Goal: Information Seeking & Learning: Understand process/instructions

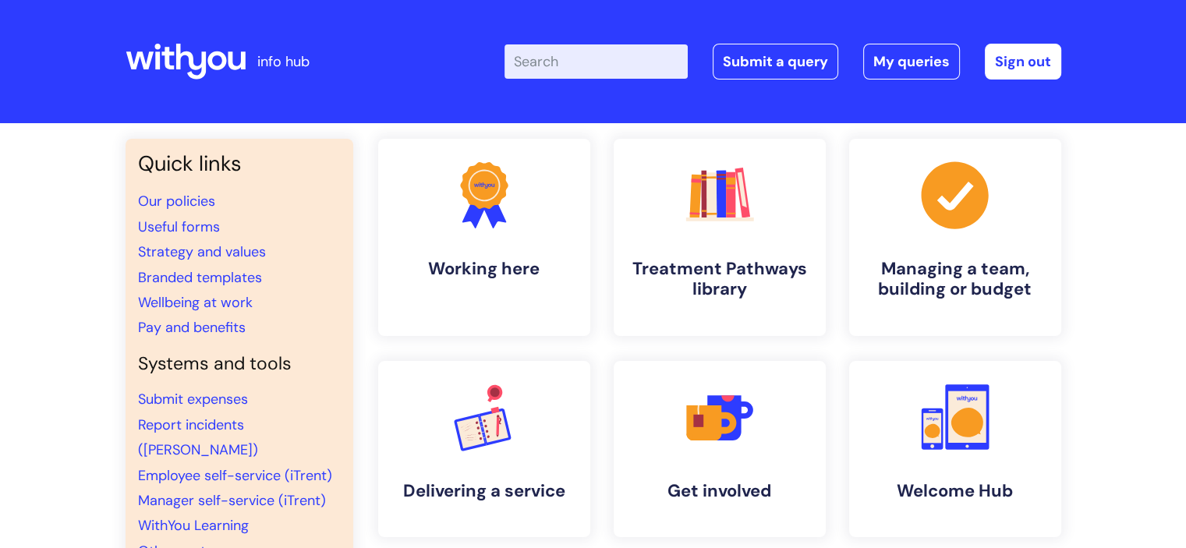
click at [576, 60] on input "Enter your search term here..." at bounding box center [596, 61] width 183 height 34
click at [576, 60] on input "a" at bounding box center [596, 61] width 183 height 34
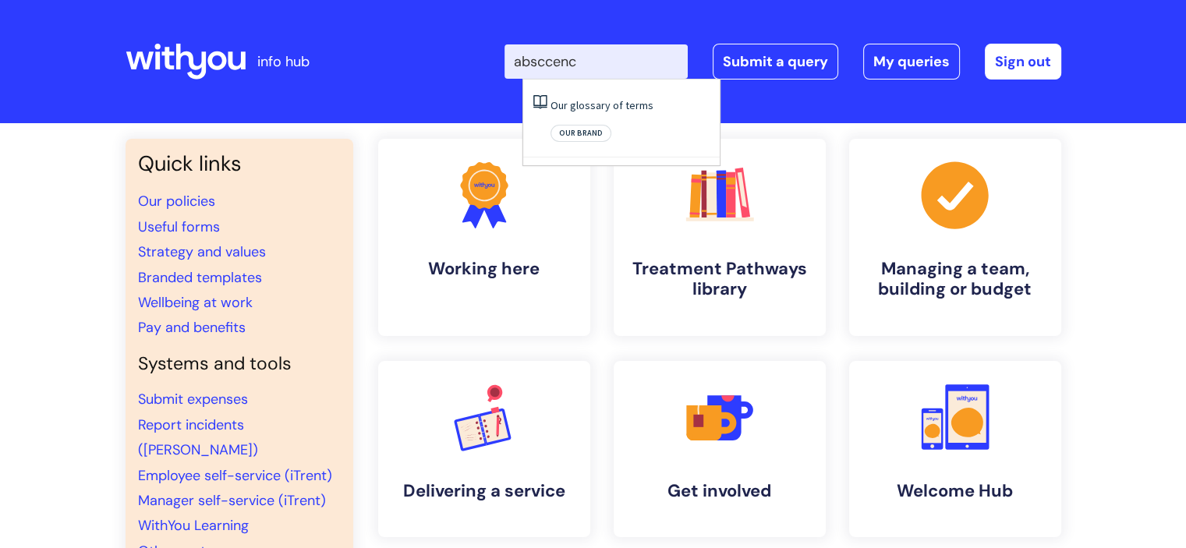
type input "absccence"
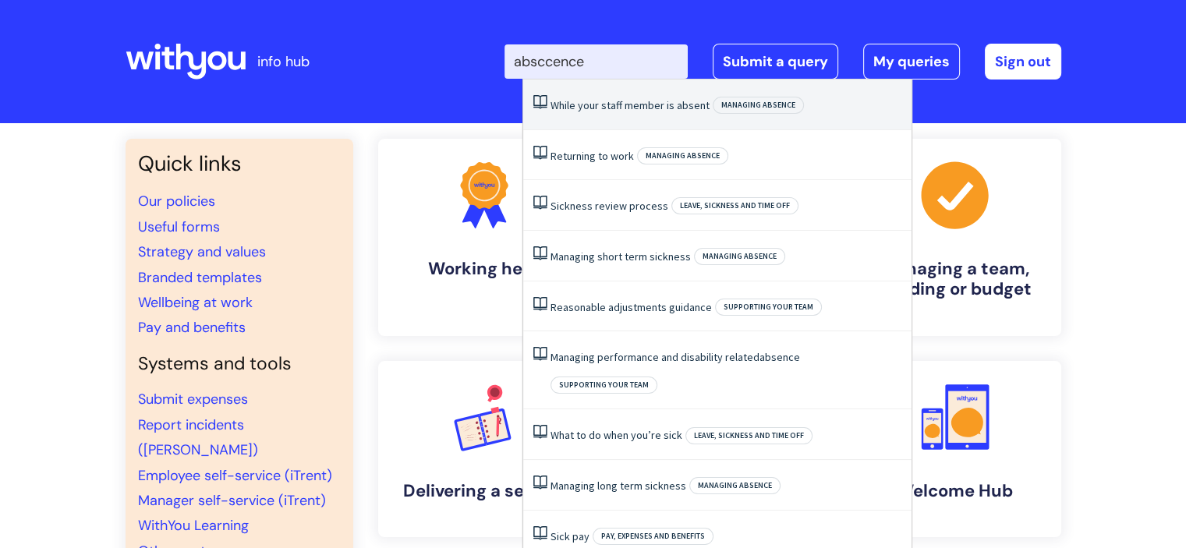
click at [608, 112] on link "While‌ ‌your‌ ‌staff‌ ‌member‌ ‌is‌ ‌absent‌" at bounding box center [630, 105] width 159 height 14
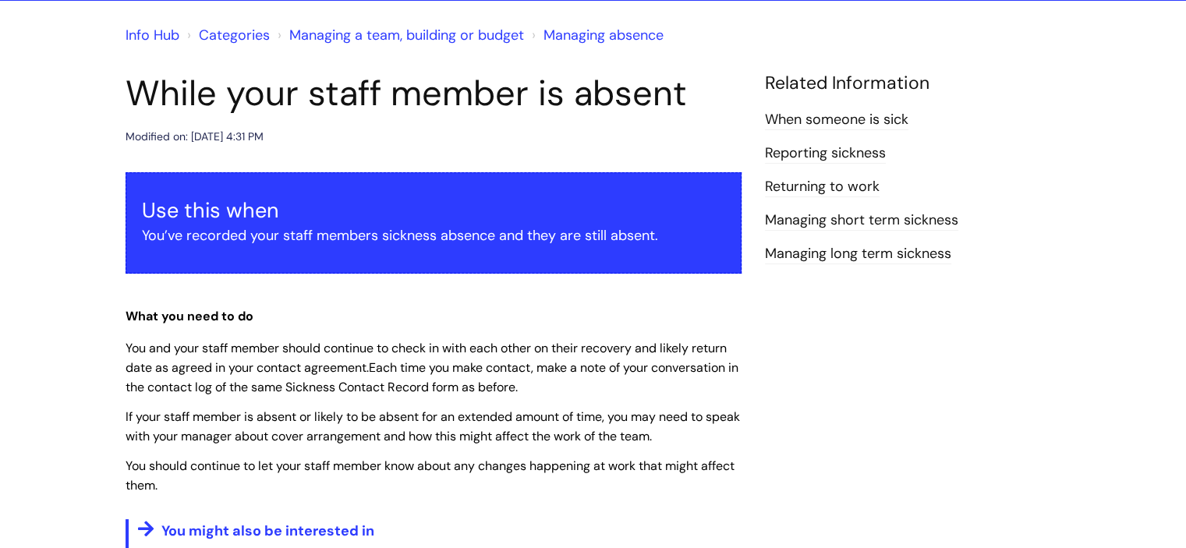
scroll to position [125, 0]
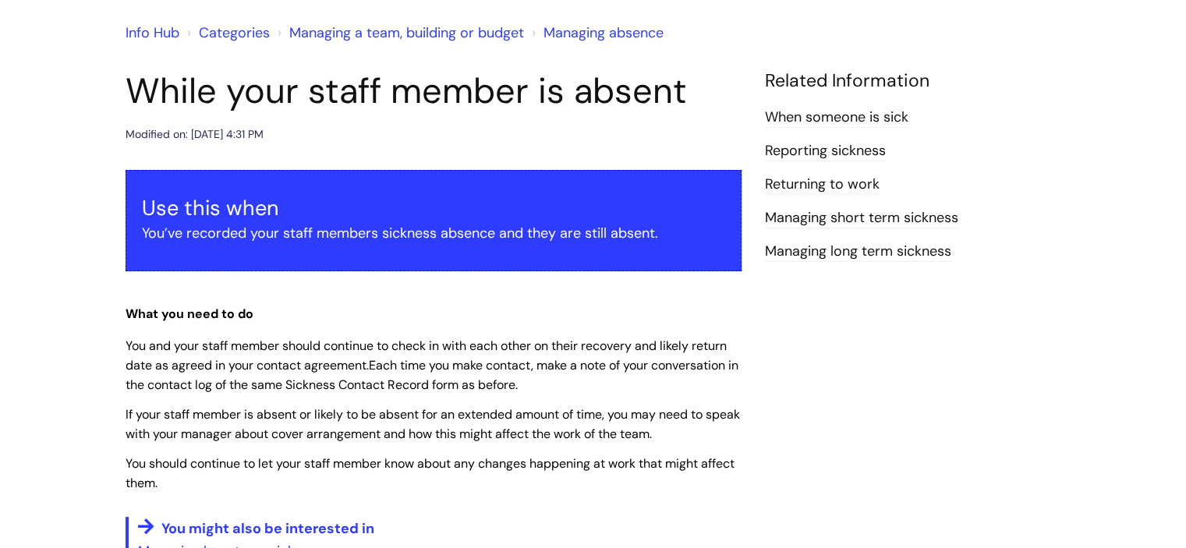
click at [802, 118] on link "When someone is sick" at bounding box center [837, 118] width 144 height 20
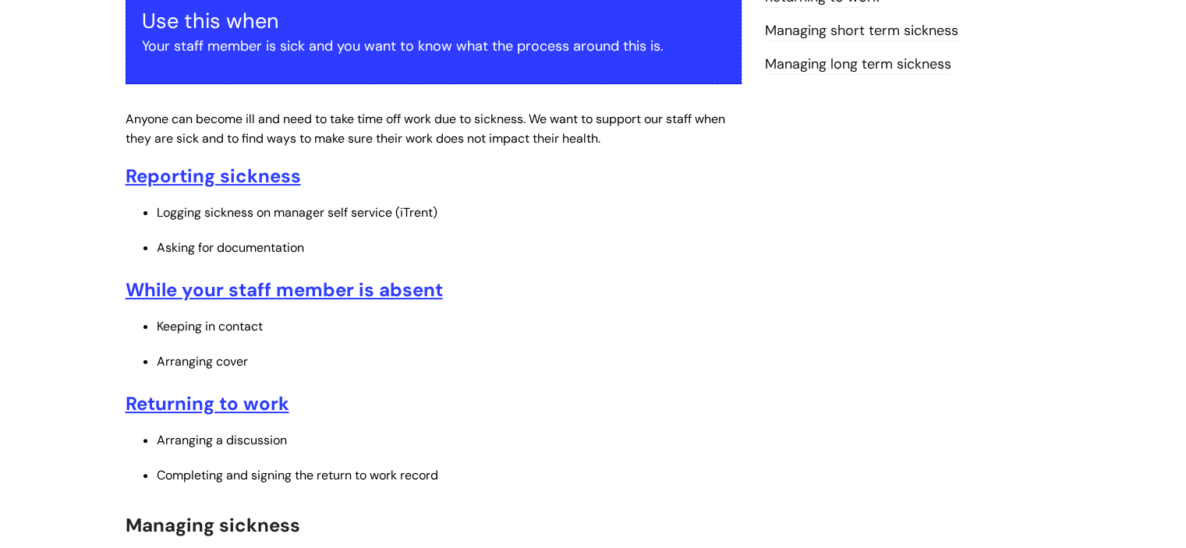
scroll to position [281, 0]
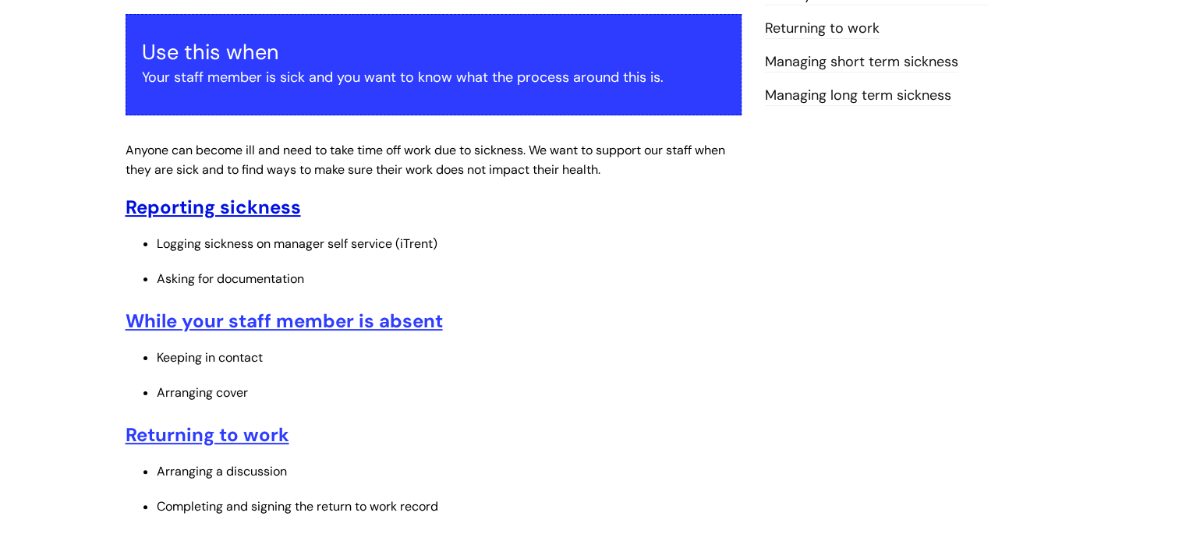
click at [280, 218] on u "Reporting sickness" at bounding box center [213, 207] width 175 height 24
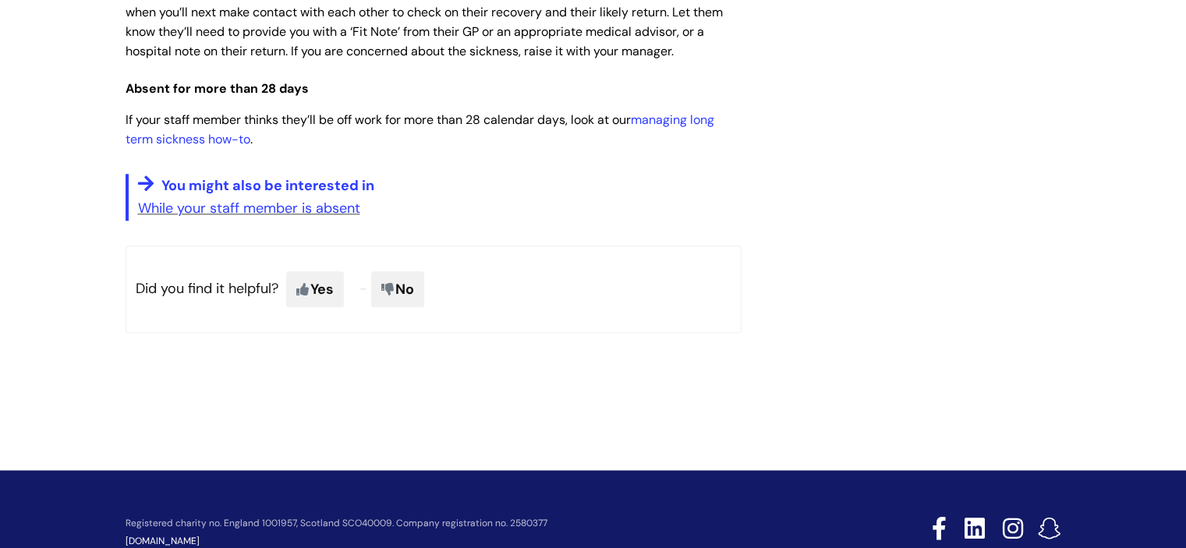
scroll to position [1373, 0]
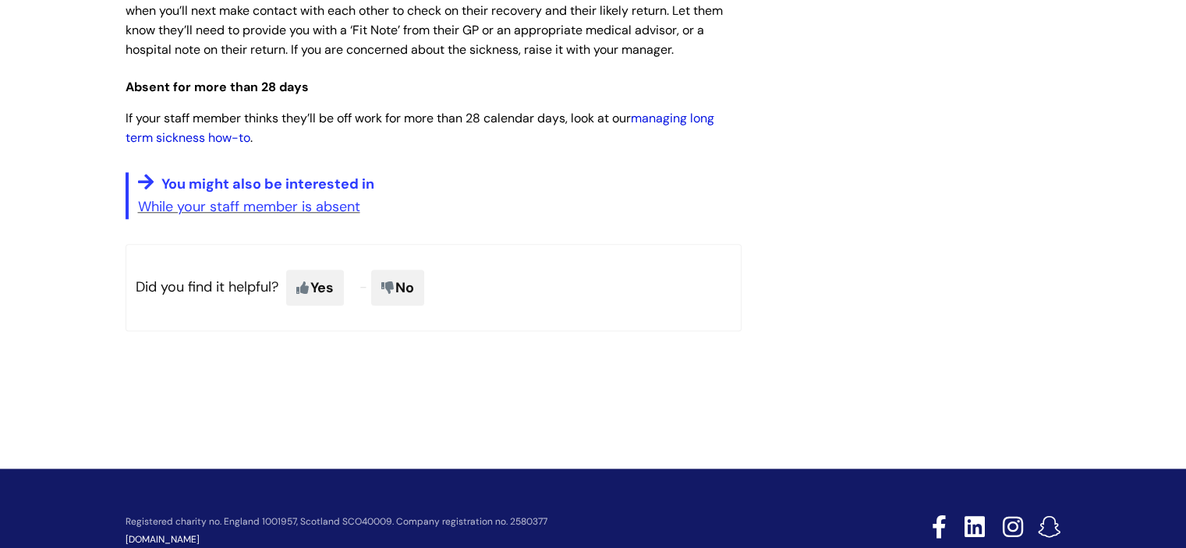
click at [665, 119] on link "managing long term sickness how-to" at bounding box center [420, 128] width 589 height 36
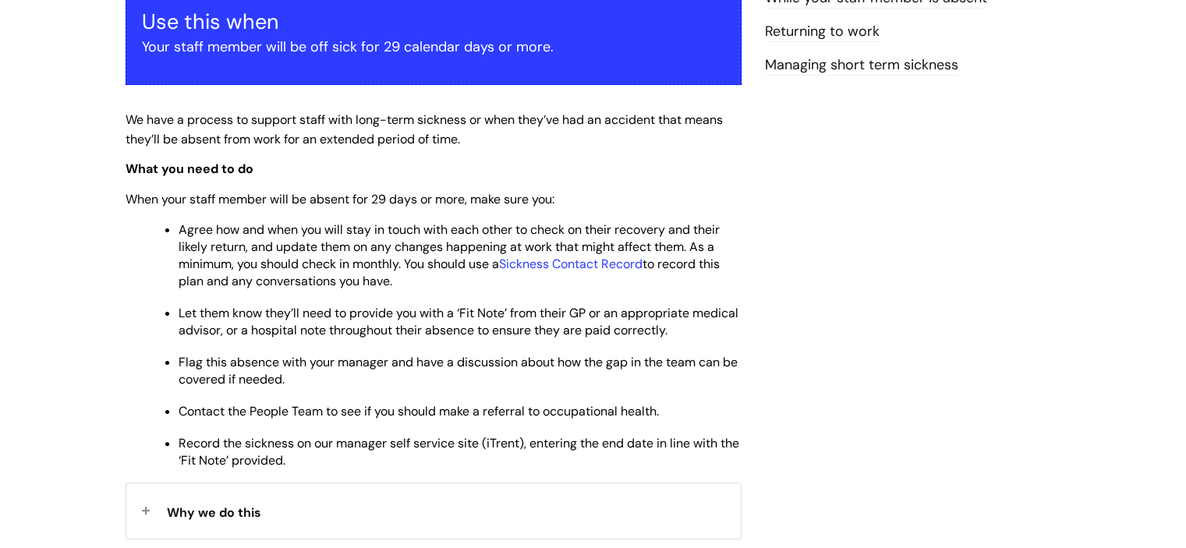
scroll to position [312, 0]
click at [337, 267] on span "Agree how and when you will stay in touch with each other to check on their rec…" at bounding box center [449, 255] width 541 height 68
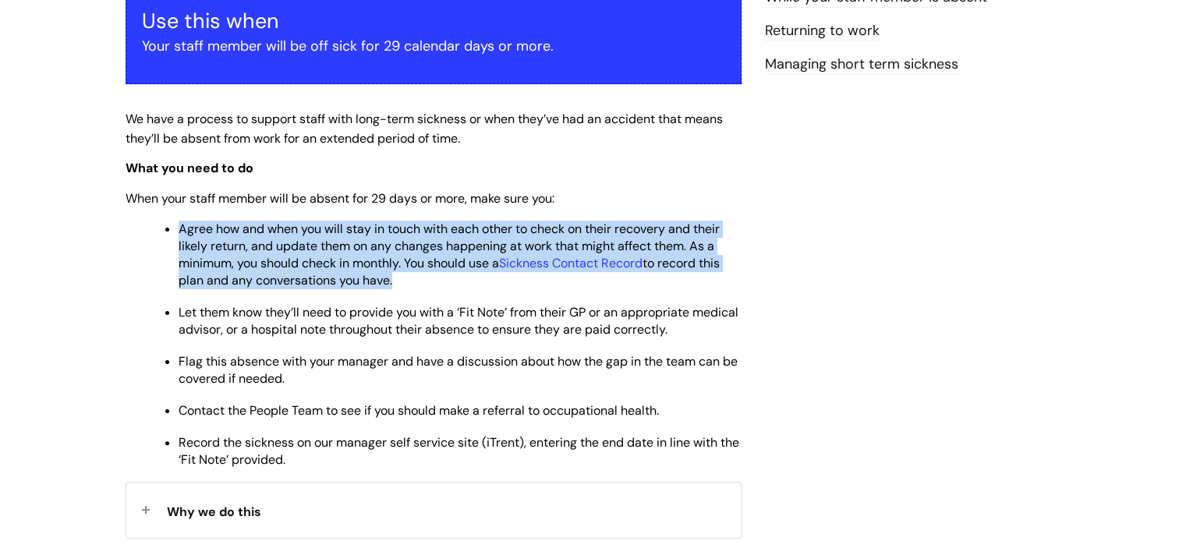
click at [337, 267] on span "Agree how and when you will stay in touch with each other to check on their rec…" at bounding box center [449, 255] width 541 height 68
click at [337, 266] on span "Agree how and when you will stay in touch with each other to check on their rec…" at bounding box center [449, 255] width 541 height 68
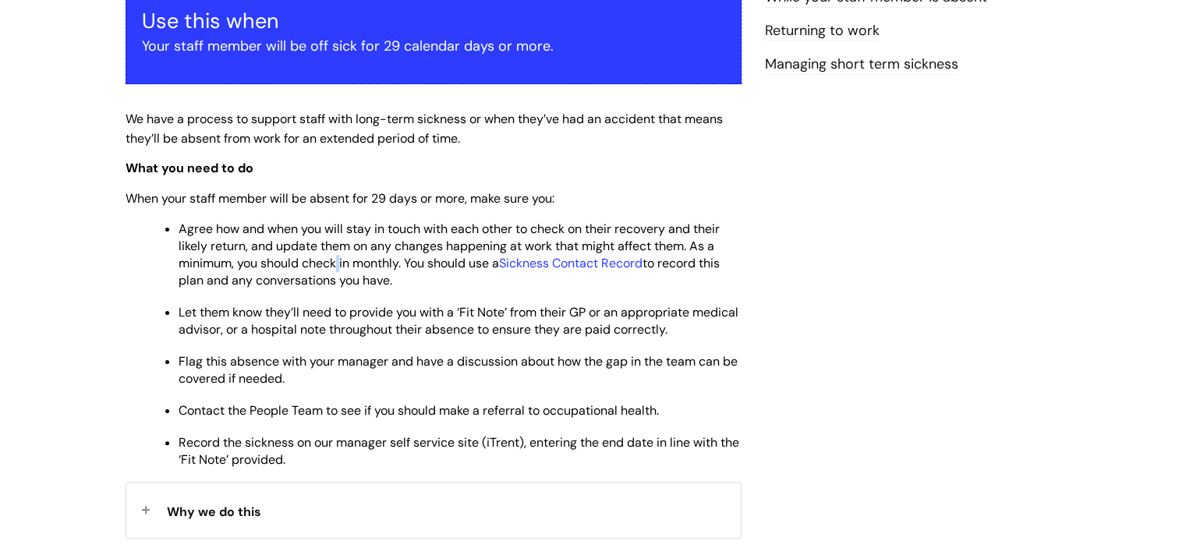
click at [337, 266] on span "Agree how and when you will stay in touch with each other to check on their rec…" at bounding box center [449, 255] width 541 height 68
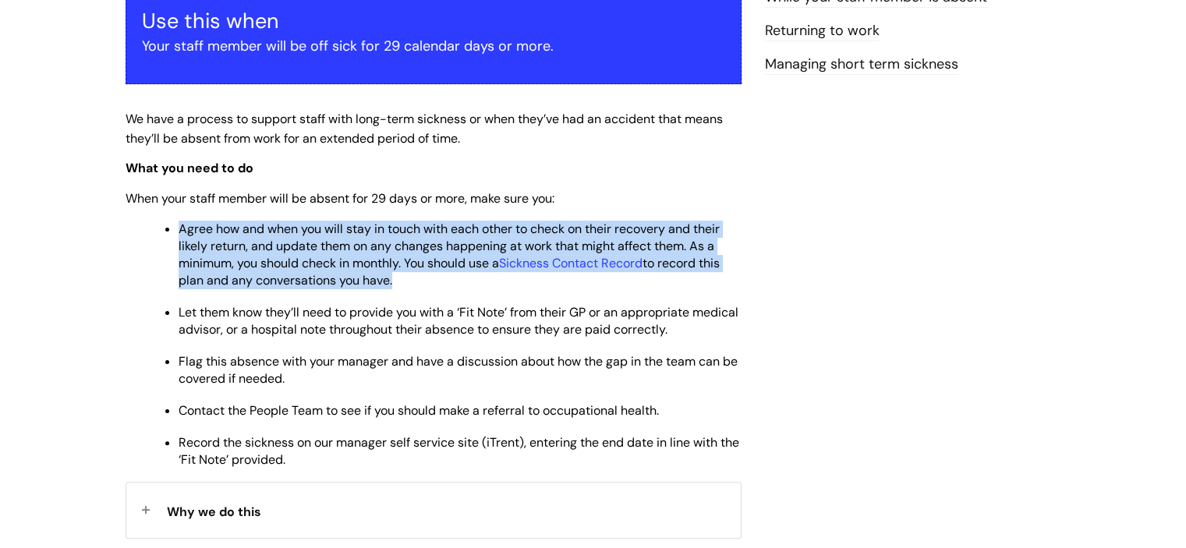
click at [337, 266] on span "Agree how and when you will stay in touch with each other to check on their rec…" at bounding box center [449, 255] width 541 height 68
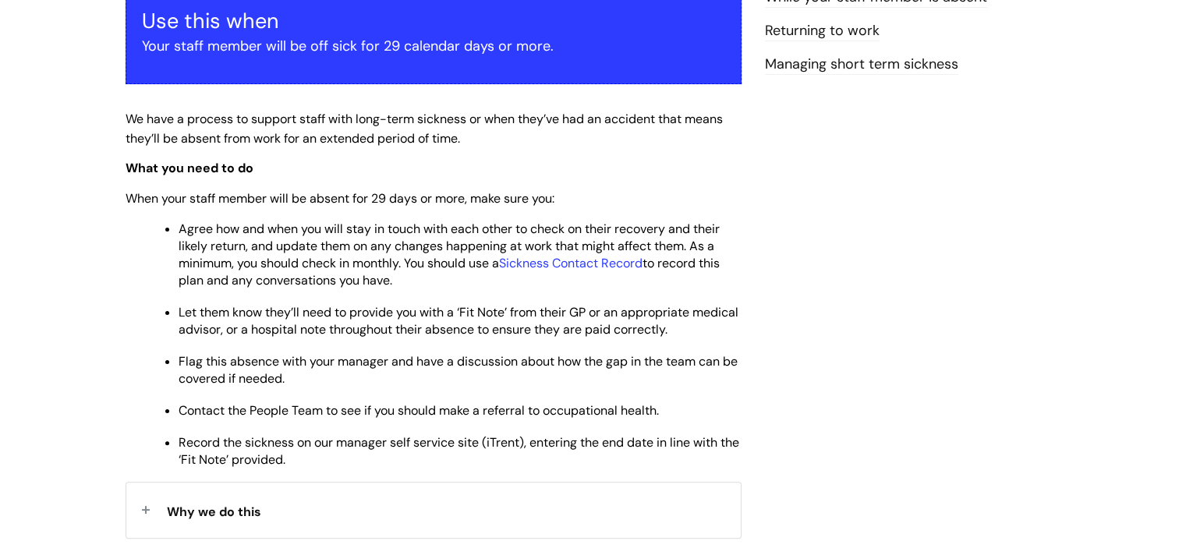
click at [359, 311] on span "Let them know they’ll need to provide you with a ‘Fit Note’ from their GP or an…" at bounding box center [459, 321] width 560 height 34
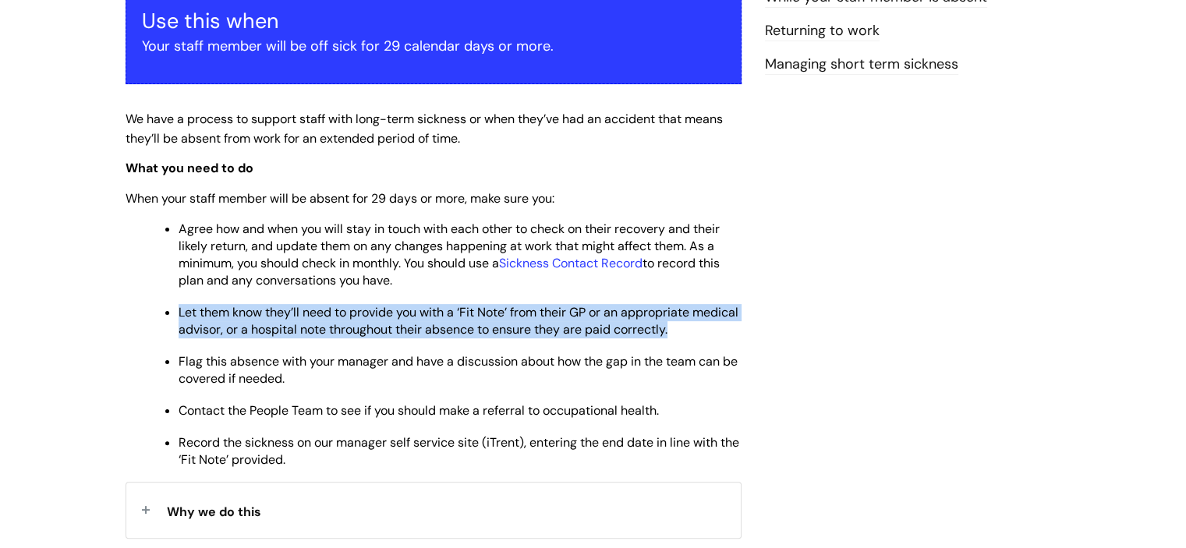
click at [359, 311] on span "Let them know they’ll need to provide you with a ‘Fit Note’ from their GP or an…" at bounding box center [459, 321] width 560 height 34
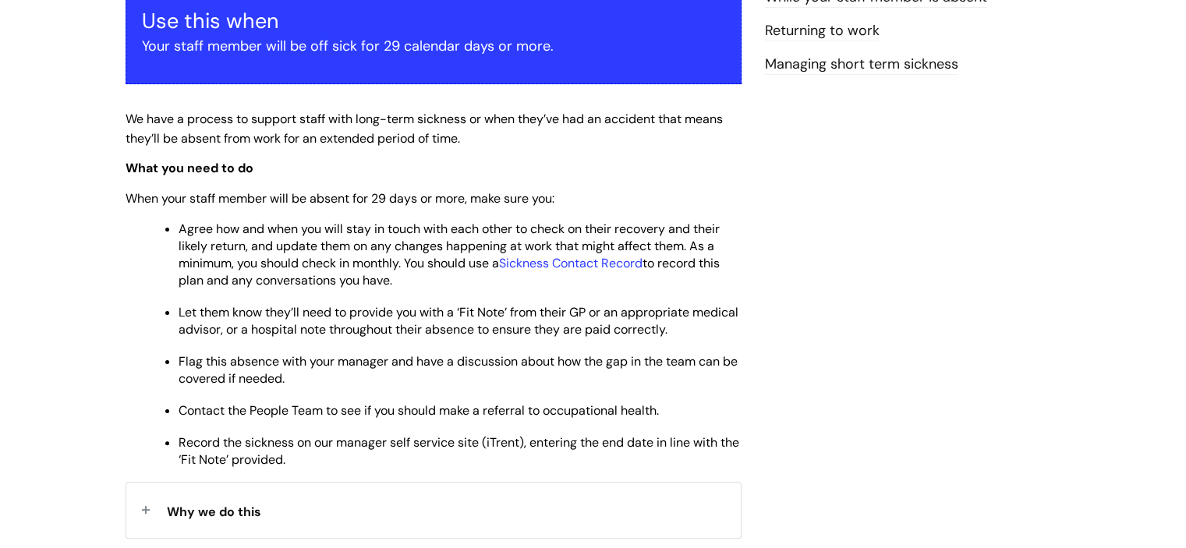
click at [344, 357] on span "Flag this absence with your manager and have a discussion about how the gap in …" at bounding box center [458, 370] width 559 height 34
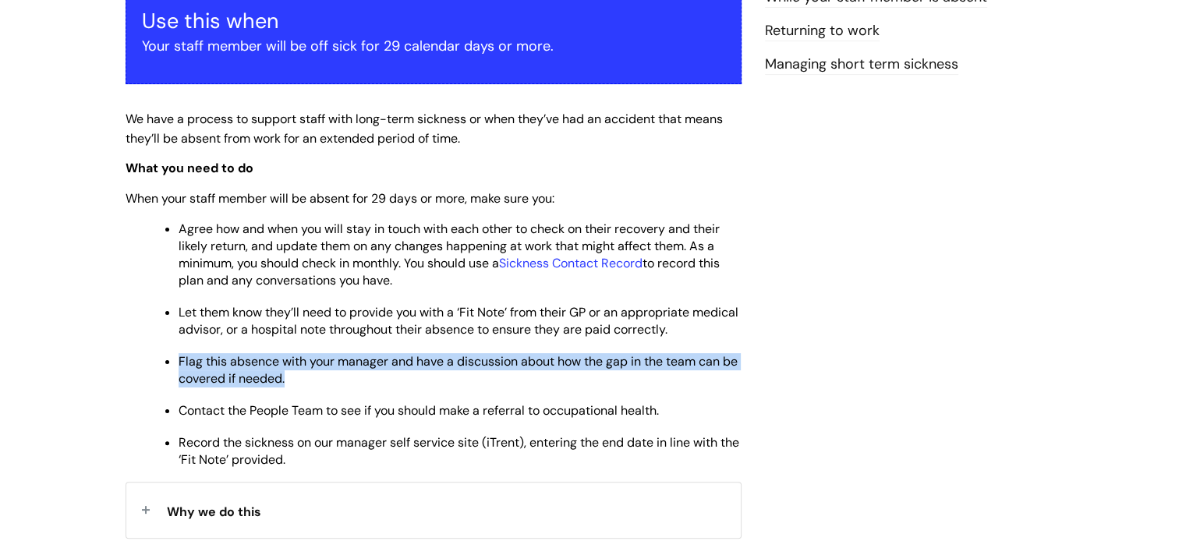
click at [344, 357] on span "Flag this absence with your manager and have a discussion about how the gap in …" at bounding box center [458, 370] width 559 height 34
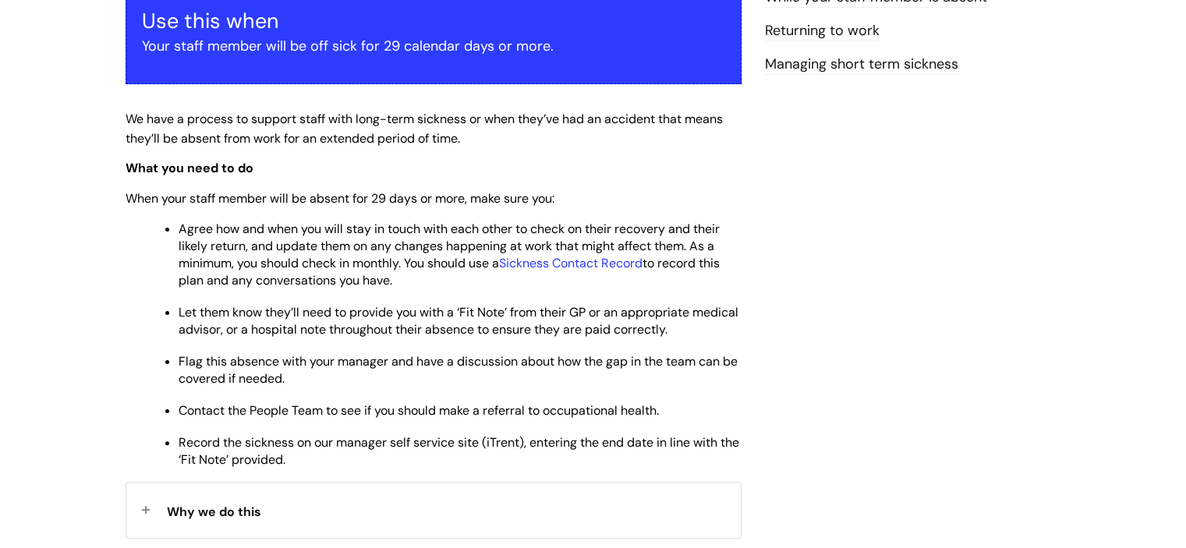
click at [343, 317] on span "Let them know they’ll need to provide you with a ‘Fit Note’ from their GP or an…" at bounding box center [459, 321] width 560 height 34
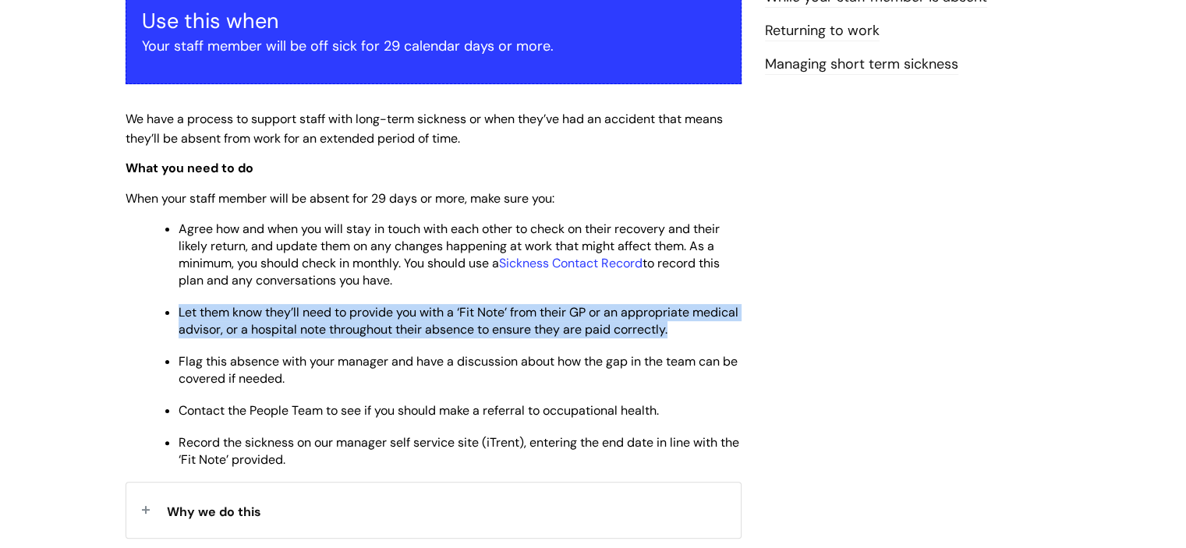
click at [343, 317] on span "Let them know they’ll need to provide you with a ‘Fit Note’ from their GP or an…" at bounding box center [459, 321] width 560 height 34
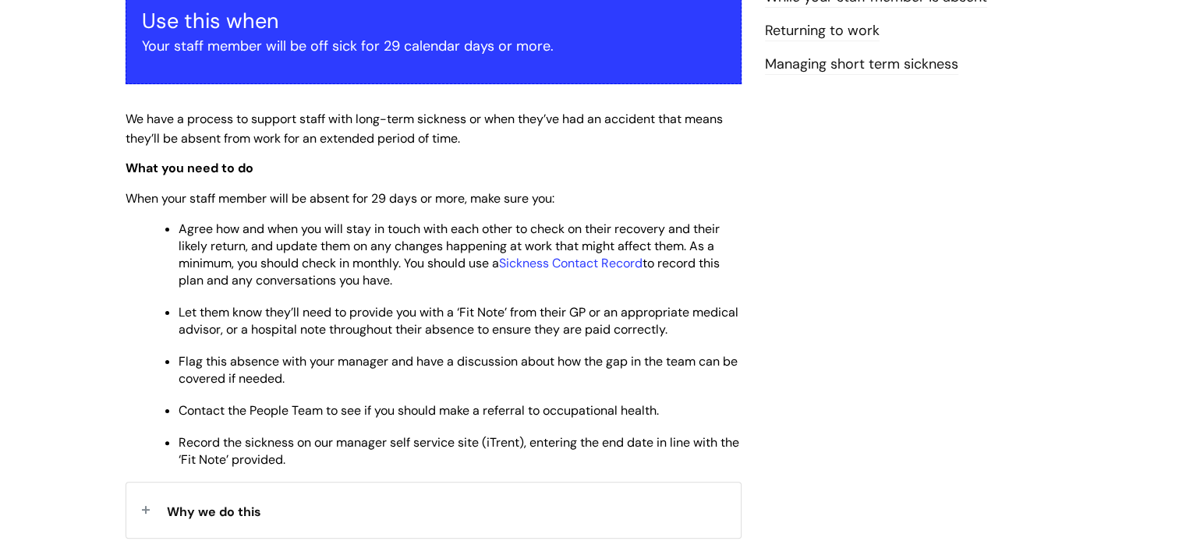
click at [391, 362] on span "Flag this absence with your manager and have a discussion about how the gap in …" at bounding box center [458, 370] width 559 height 34
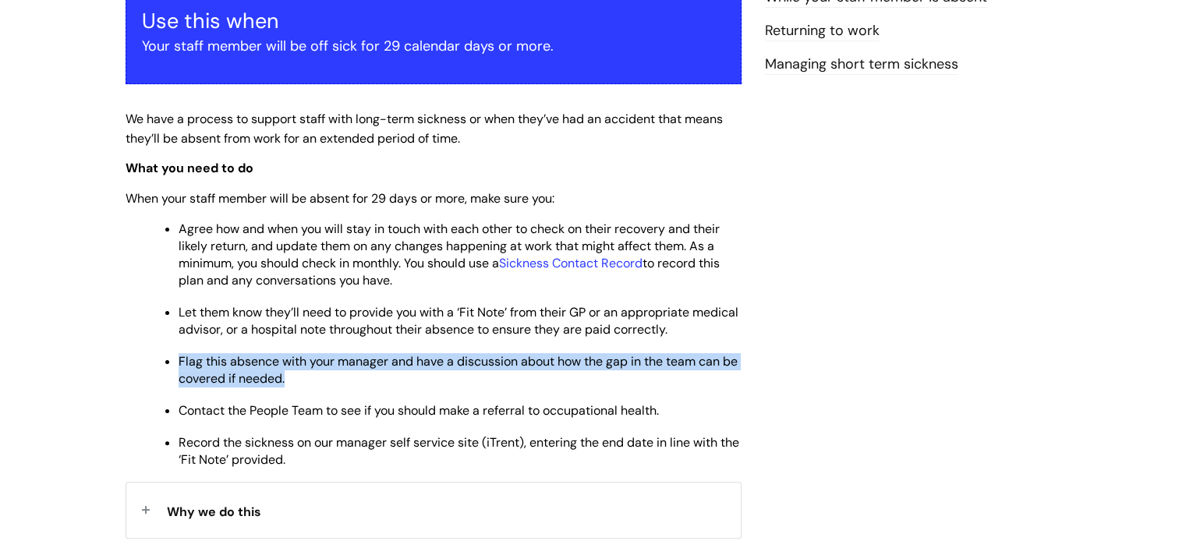
click at [391, 362] on span "Flag this absence with your manager and have a discussion about how the gap in …" at bounding box center [458, 370] width 559 height 34
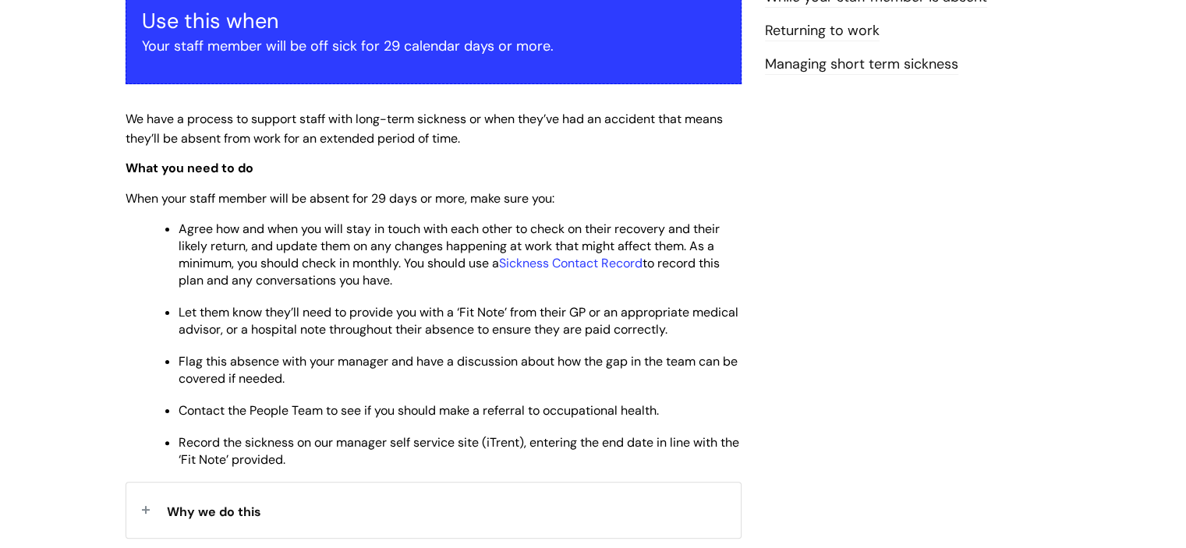
click at [397, 328] on span "Let them know they’ll need to provide you with a ‘Fit Note’ from their GP or an…" at bounding box center [459, 321] width 560 height 34
click at [397, 329] on span "Let them know they’ll need to provide you with a ‘Fit Note’ from their GP or an…" at bounding box center [459, 321] width 560 height 34
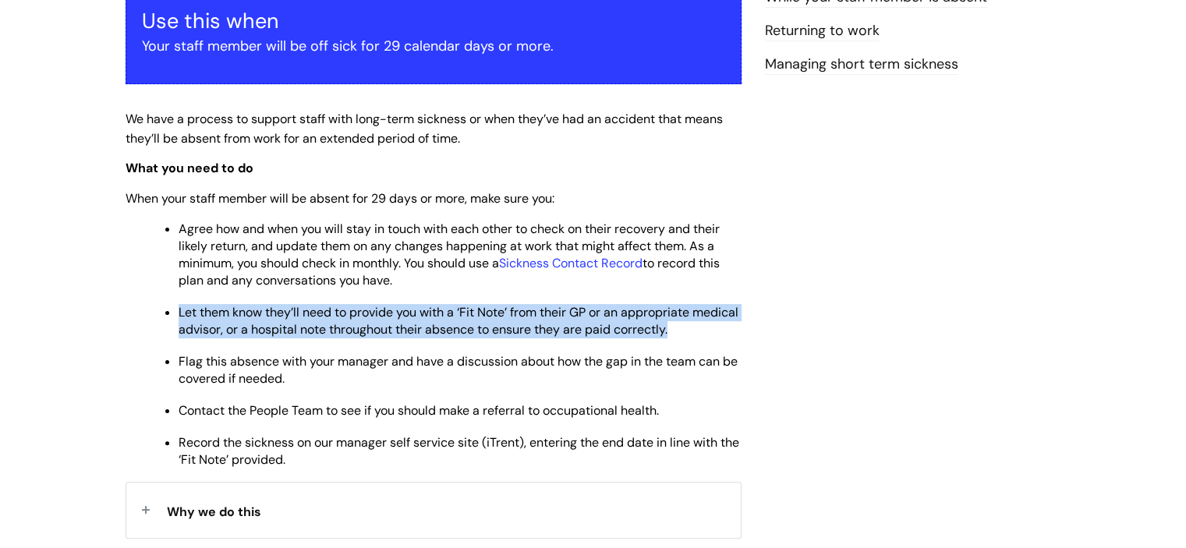
click at [397, 329] on span "Let them know they’ll need to provide you with a ‘Fit Note’ from their GP or an…" at bounding box center [459, 321] width 560 height 34
click at [396, 334] on span "Let them know they’ll need to provide you with a ‘Fit Note’ from their GP or an…" at bounding box center [459, 321] width 560 height 34
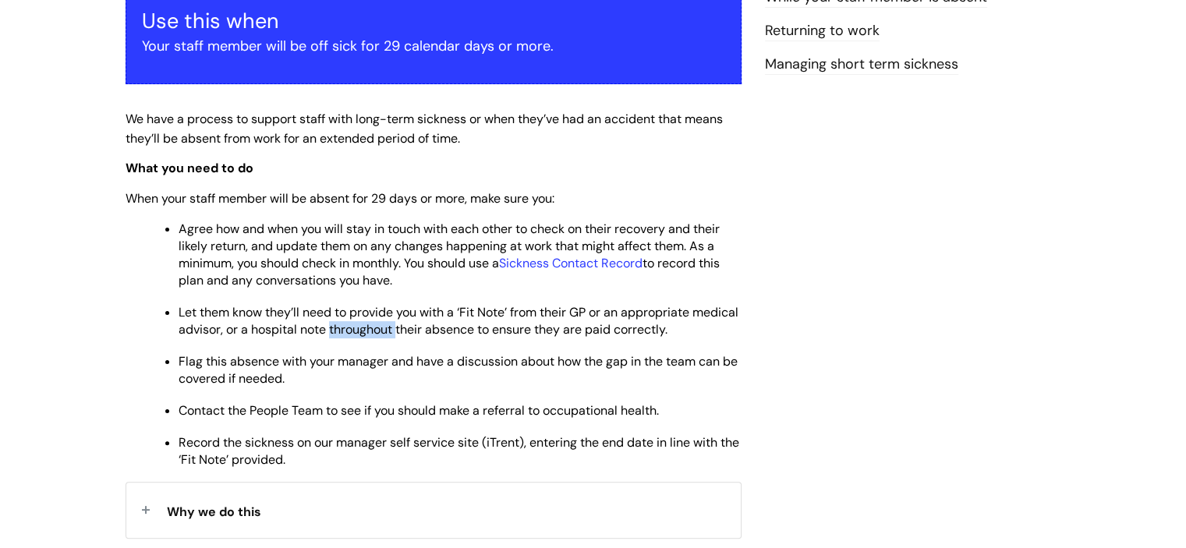
click at [396, 334] on span "Let them know they’ll need to provide you with a ‘Fit Note’ from their GP or an…" at bounding box center [459, 321] width 560 height 34
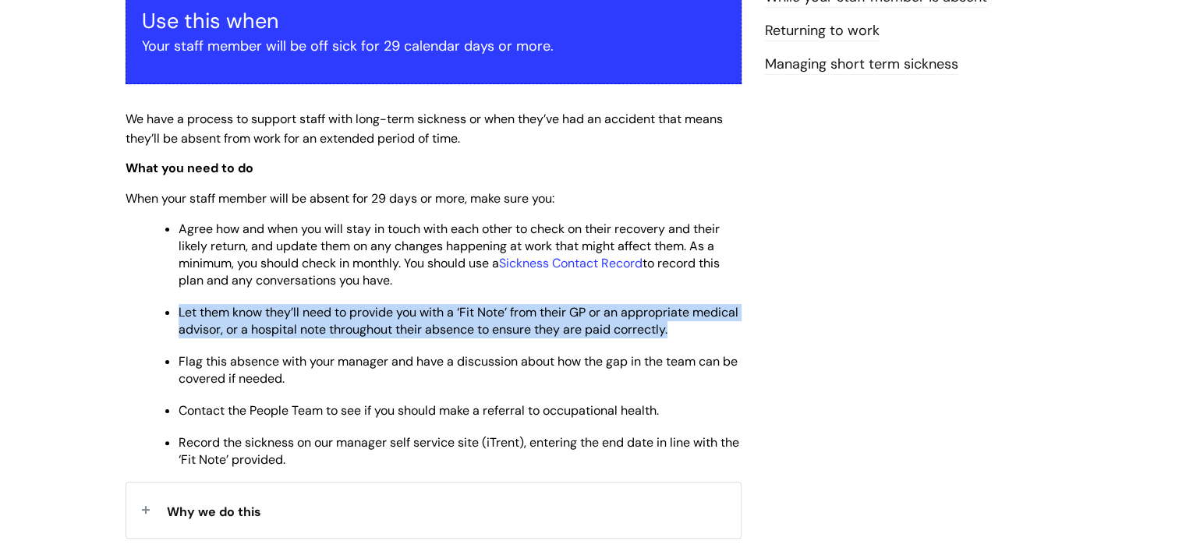
click at [396, 334] on span "Let them know they’ll need to provide you with a ‘Fit Note’ from their GP or an…" at bounding box center [459, 321] width 560 height 34
click at [395, 331] on span "Let them know they’ll need to provide you with a ‘Fit Note’ from their GP or an…" at bounding box center [459, 321] width 560 height 34
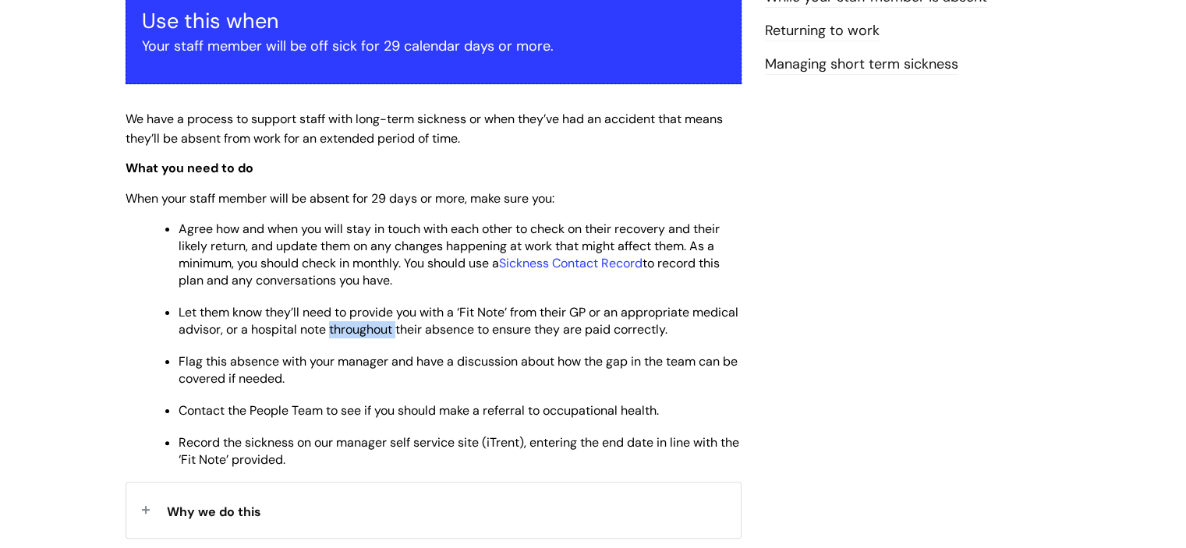
click at [395, 331] on span "Let them know they’ll need to provide you with a ‘Fit Note’ from their GP or an…" at bounding box center [459, 321] width 560 height 34
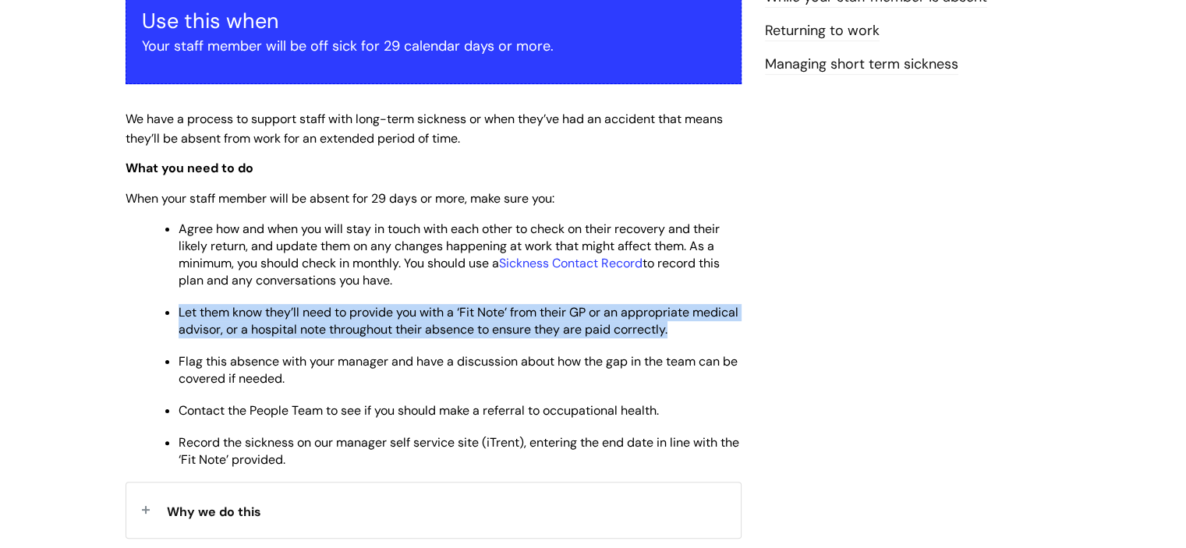
click at [395, 331] on span "Let them know they’ll need to provide you with a ‘Fit Note’ from their GP or an…" at bounding box center [459, 321] width 560 height 34
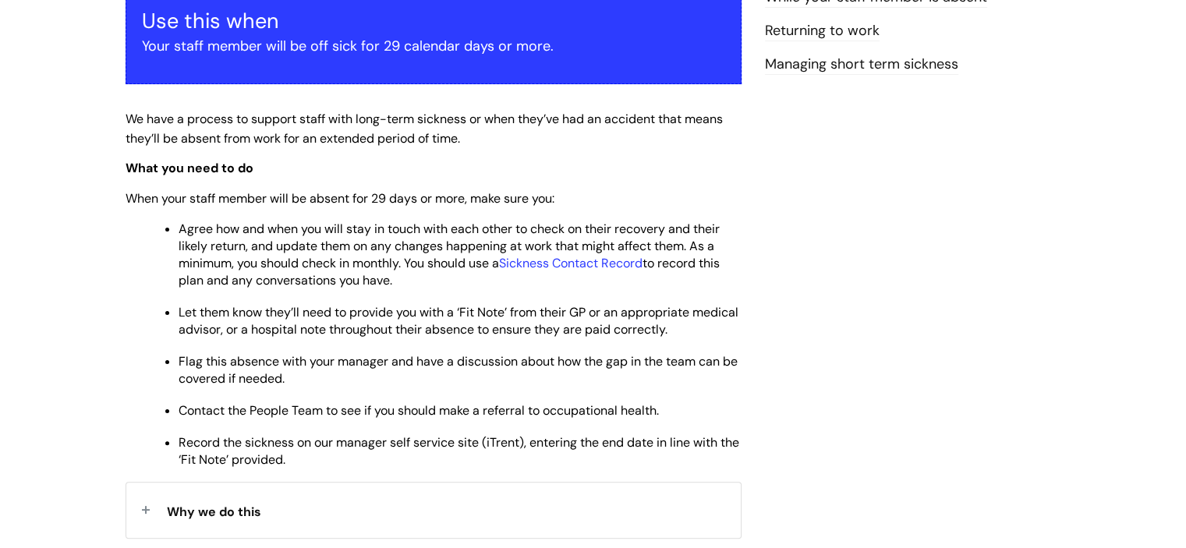
click at [378, 361] on span "Flag this absence with your manager and have a discussion about how the gap in …" at bounding box center [458, 370] width 559 height 34
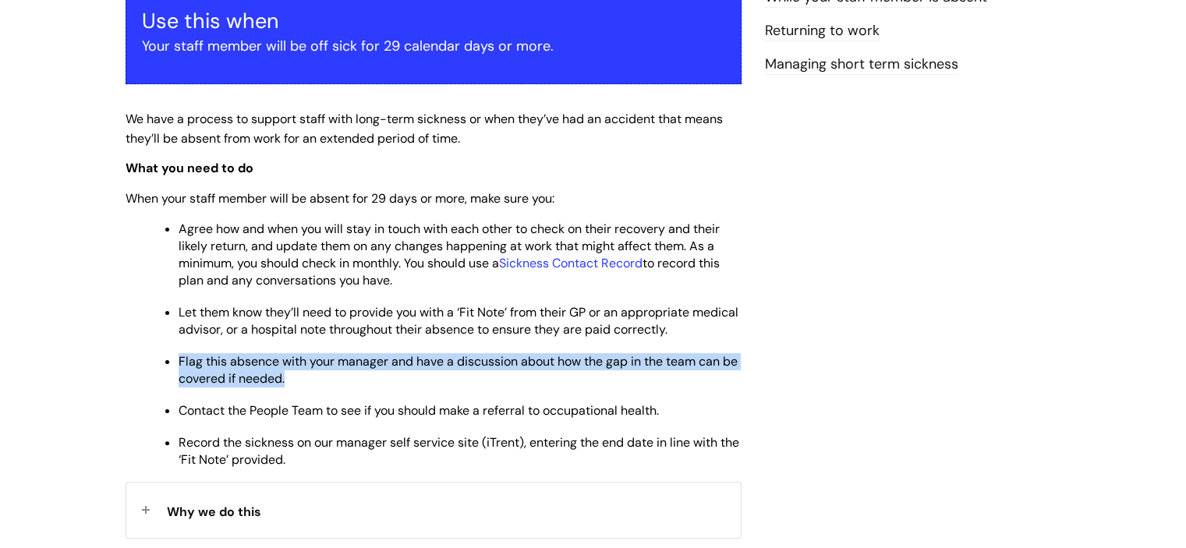
click at [378, 361] on span "Flag this absence with your manager and have a discussion about how the gap in …" at bounding box center [458, 370] width 559 height 34
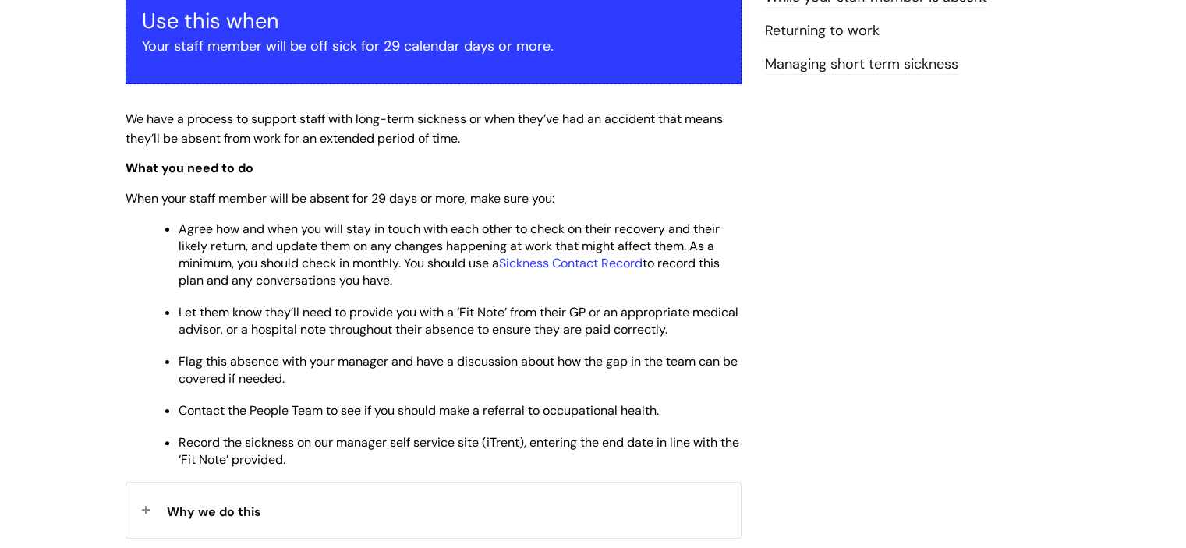
click at [379, 412] on span "Contact the People Team to see if you should make a referral to occupational he…" at bounding box center [419, 410] width 480 height 16
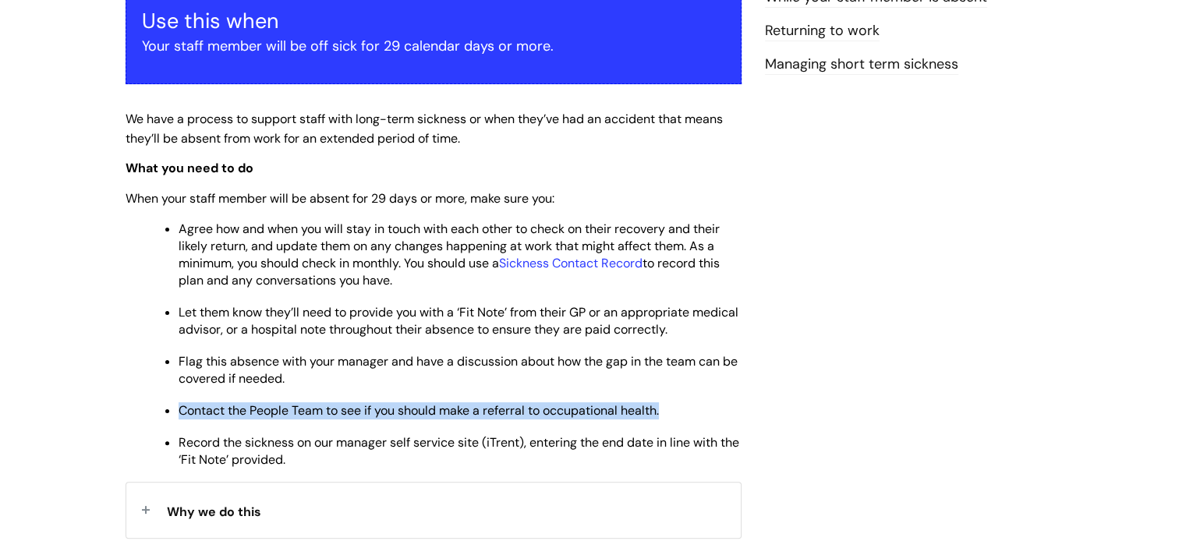
click at [379, 412] on span "Contact the People Team to see if you should make a referral to occupational he…" at bounding box center [419, 410] width 480 height 16
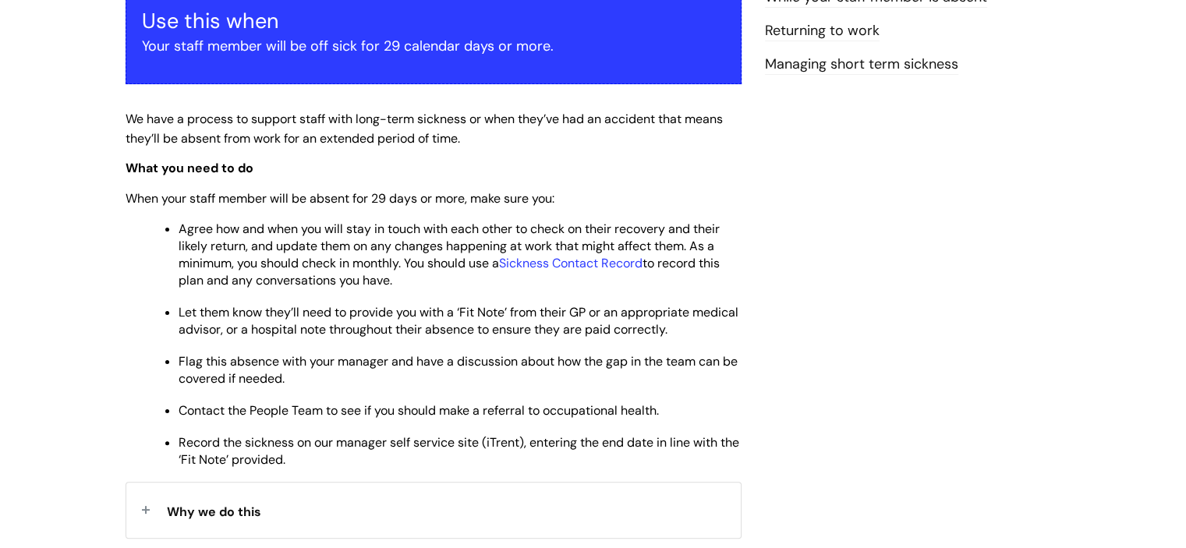
click at [371, 448] on span "Record the sickness on our manager self service site (iTrent), entering the end…" at bounding box center [459, 451] width 561 height 34
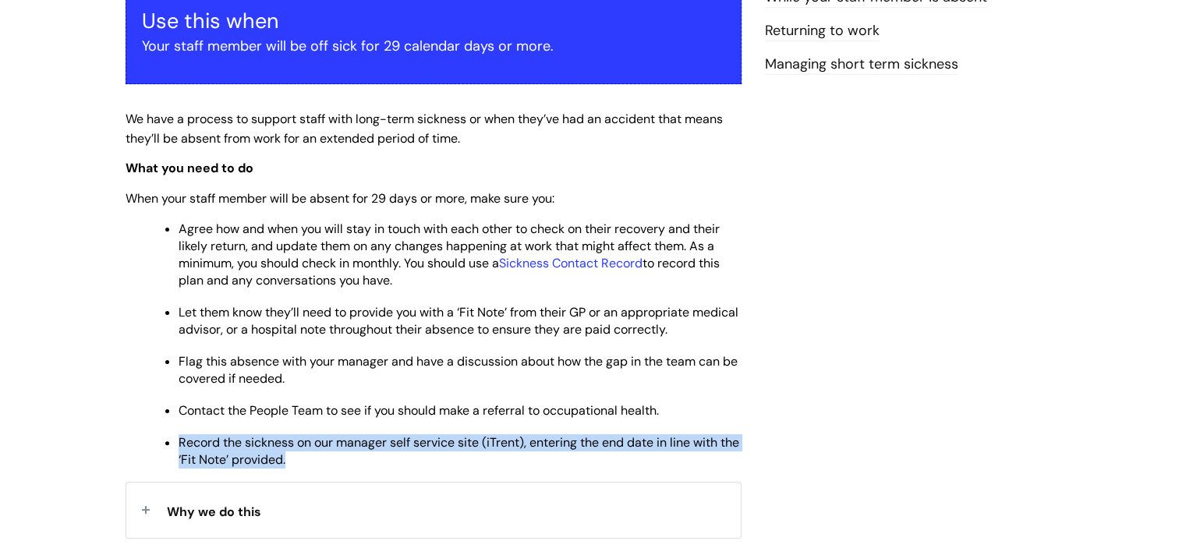
click at [371, 448] on span "Record the sickness on our manager self service site (iTrent), entering the end…" at bounding box center [459, 451] width 561 height 34
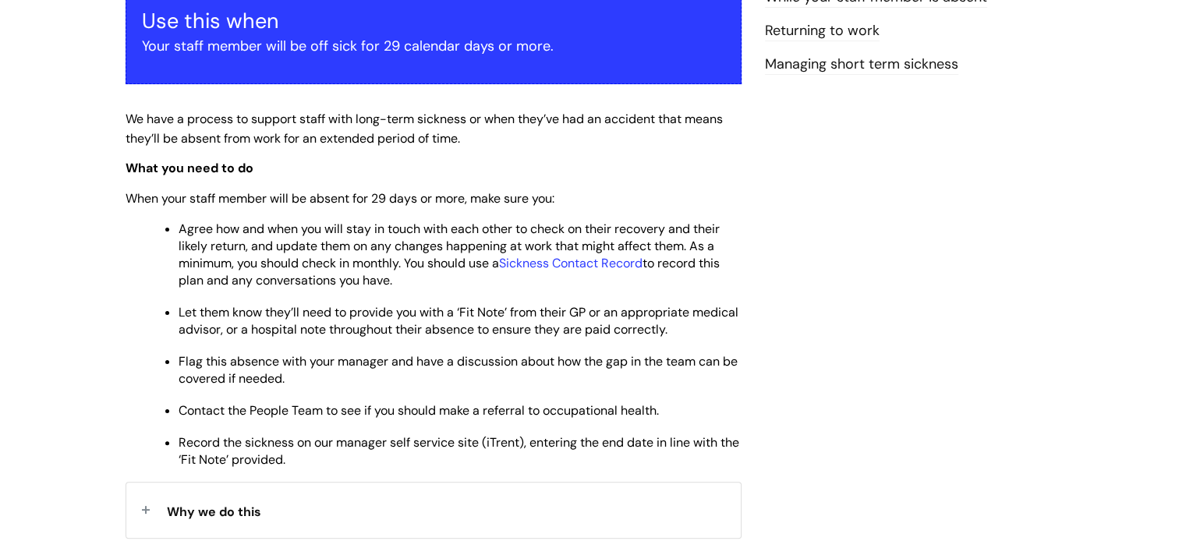
click at [363, 401] on ul "Agree how and when you will stay in touch with each other to check on their rec…" at bounding box center [441, 343] width 601 height 251
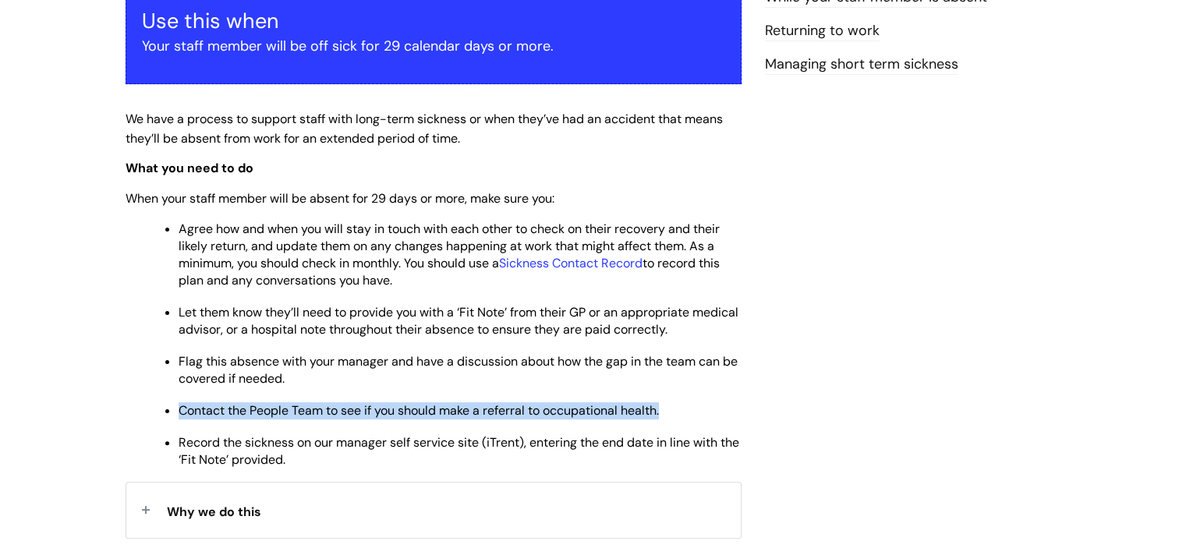
click at [363, 401] on ul "Agree how and when you will stay in touch with each other to check on their rec…" at bounding box center [441, 343] width 601 height 251
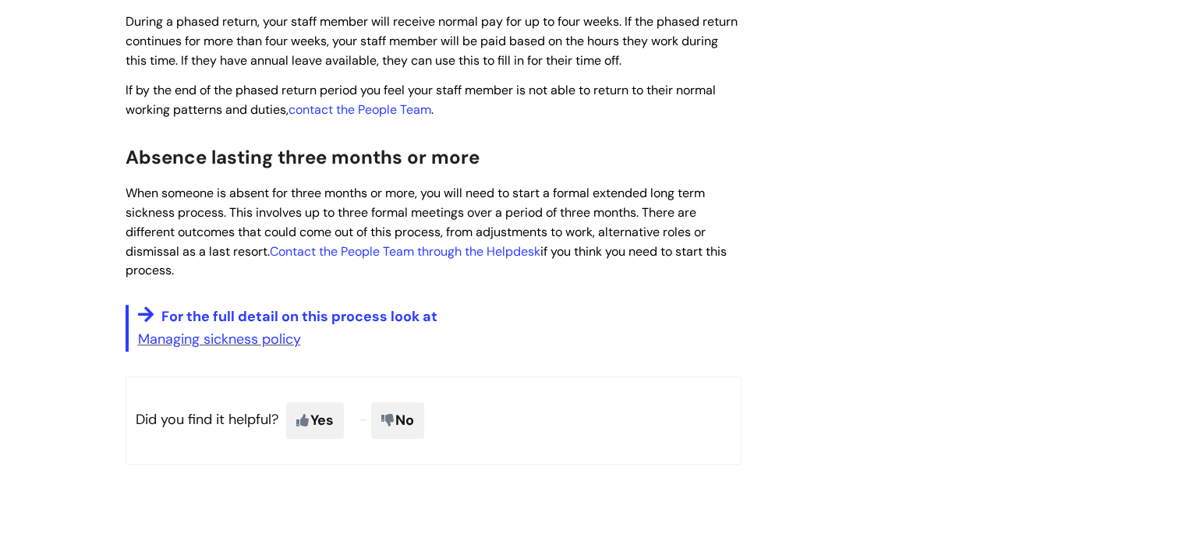
scroll to position [1154, 0]
click at [275, 339] on link "Managing sickness policy" at bounding box center [219, 338] width 163 height 19
